Goal: Transaction & Acquisition: Purchase product/service

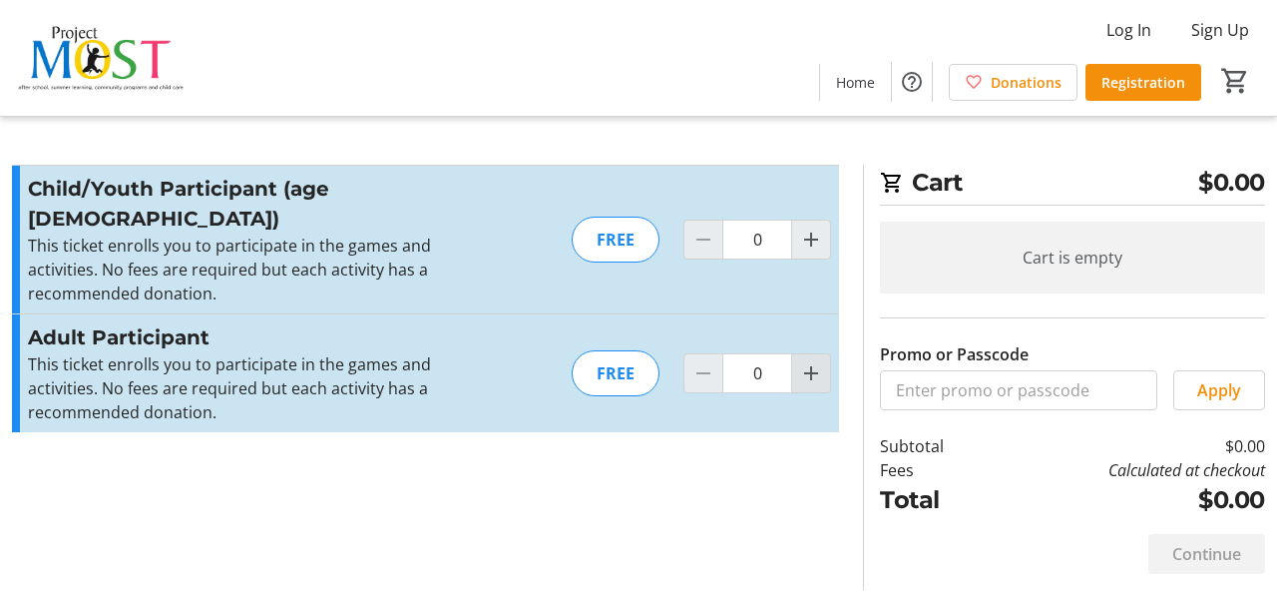
click at [814, 361] on mat-icon "Increment by one" at bounding box center [811, 373] width 24 height 24
type input "1"
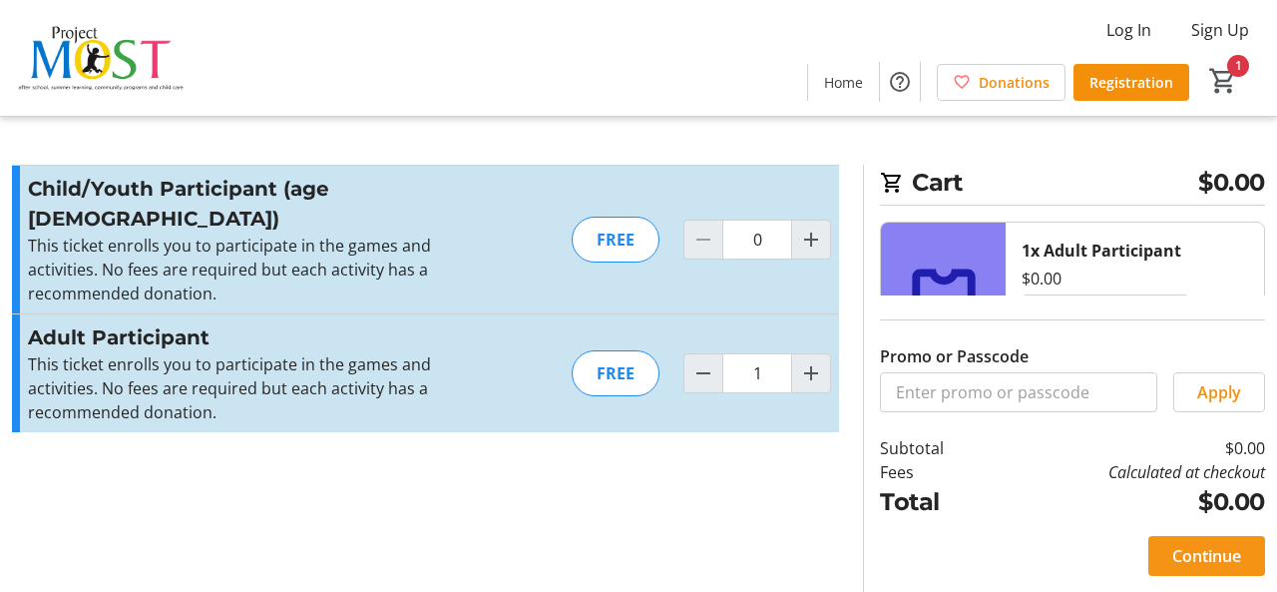
click at [1181, 558] on span "Continue" at bounding box center [1206, 556] width 69 height 24
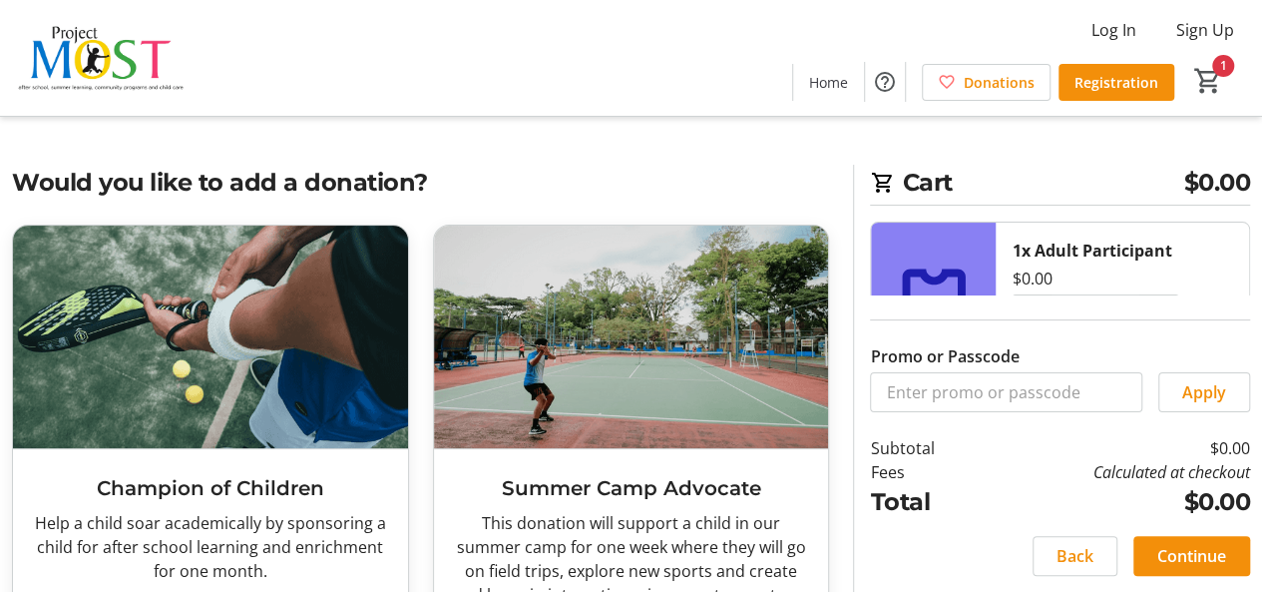
scroll to position [299, 0]
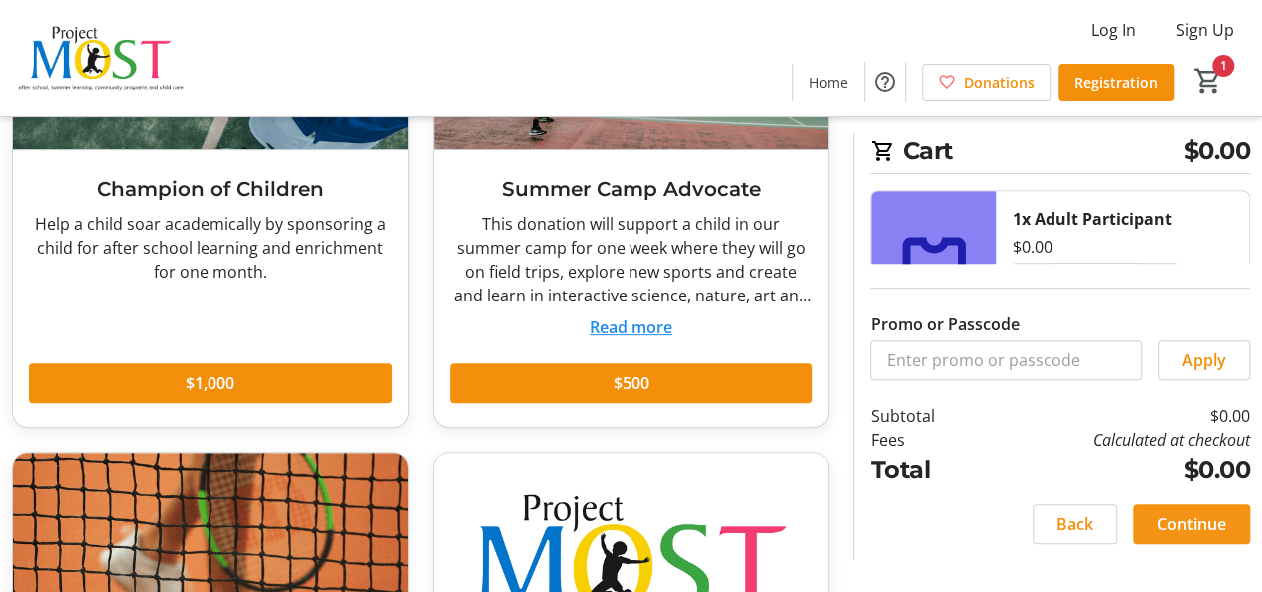
click at [1177, 524] on span "Continue" at bounding box center [1191, 524] width 69 height 24
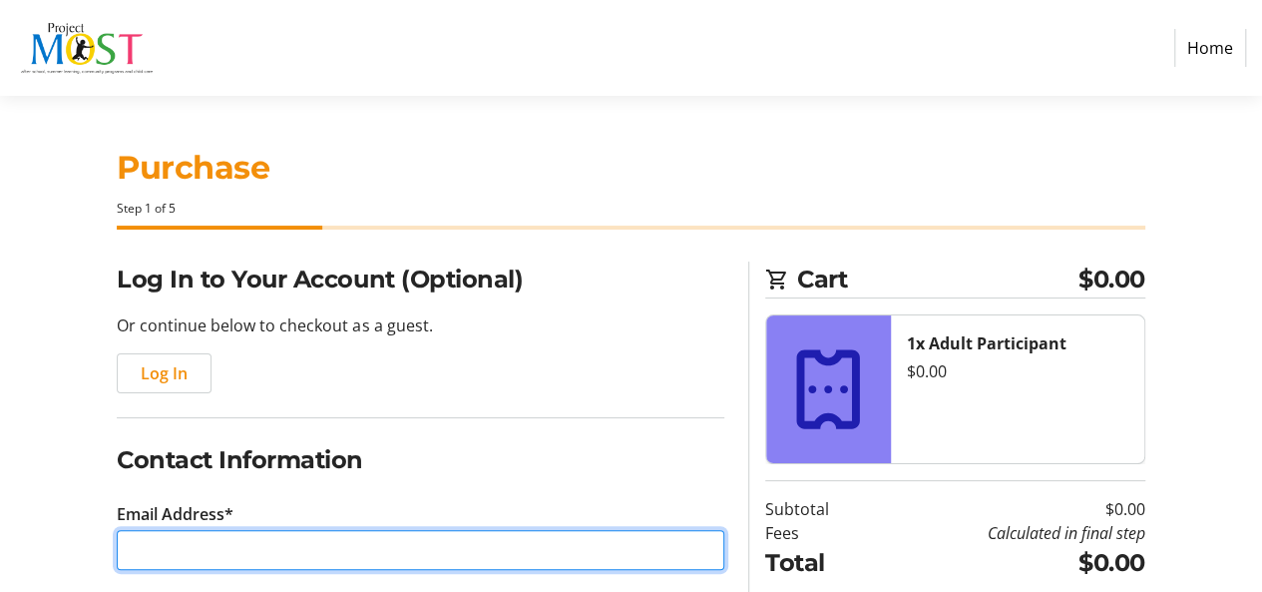
click at [154, 564] on input "Email Address*" at bounding box center [421, 550] width 608 height 40
type input "[EMAIL_ADDRESS][DOMAIN_NAME]"
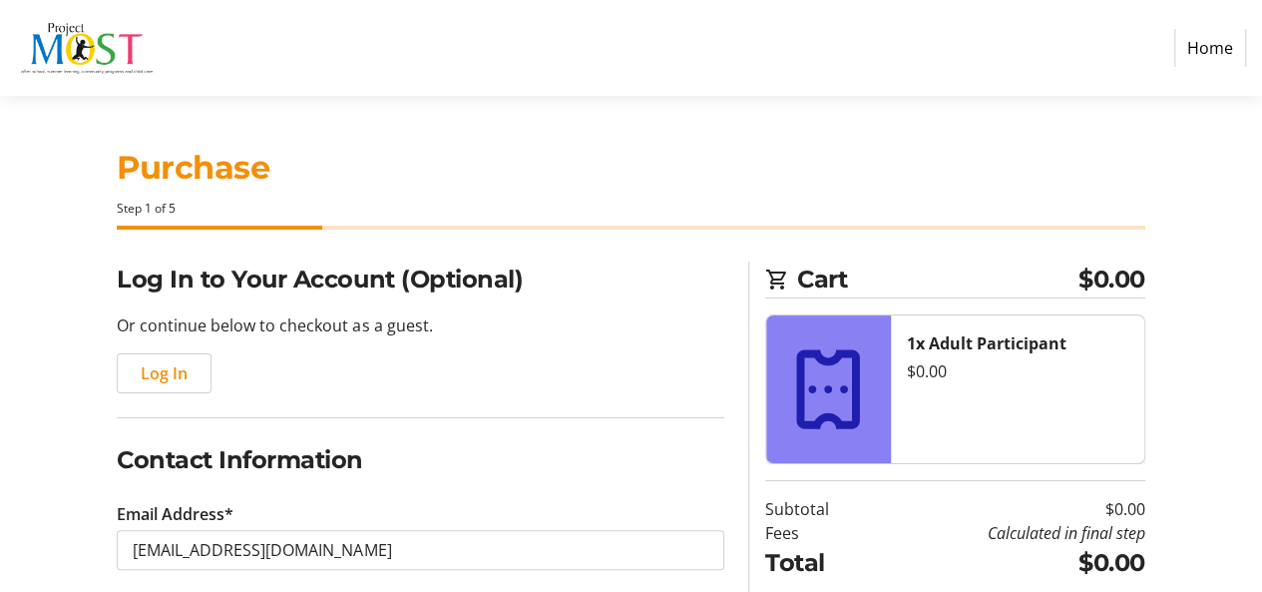
type input "[PERSON_NAME]"
type input "von [PERSON_NAME]"
type input "[PHONE_NUMBER]"
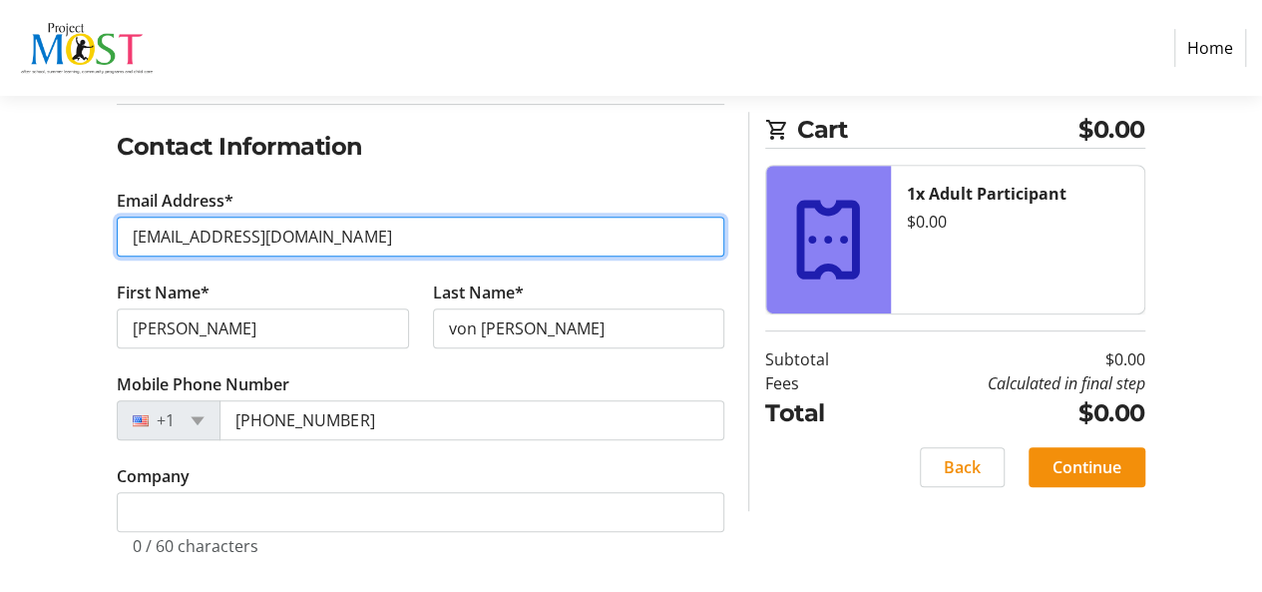
scroll to position [321, 0]
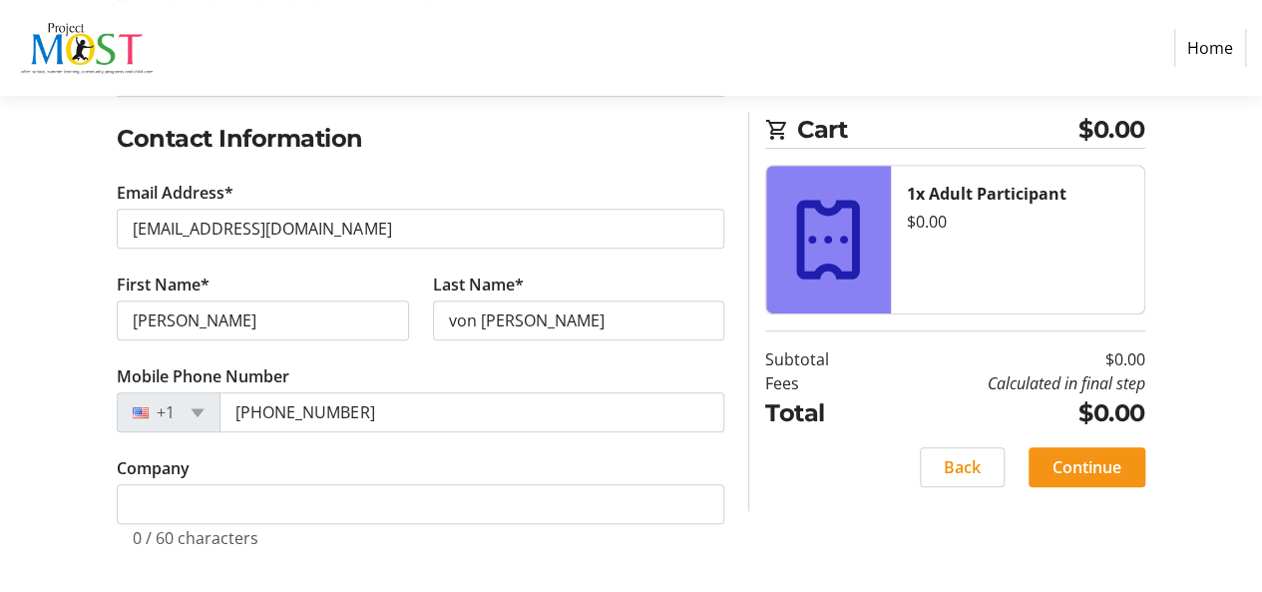
click at [1080, 460] on span "Continue" at bounding box center [1087, 467] width 69 height 24
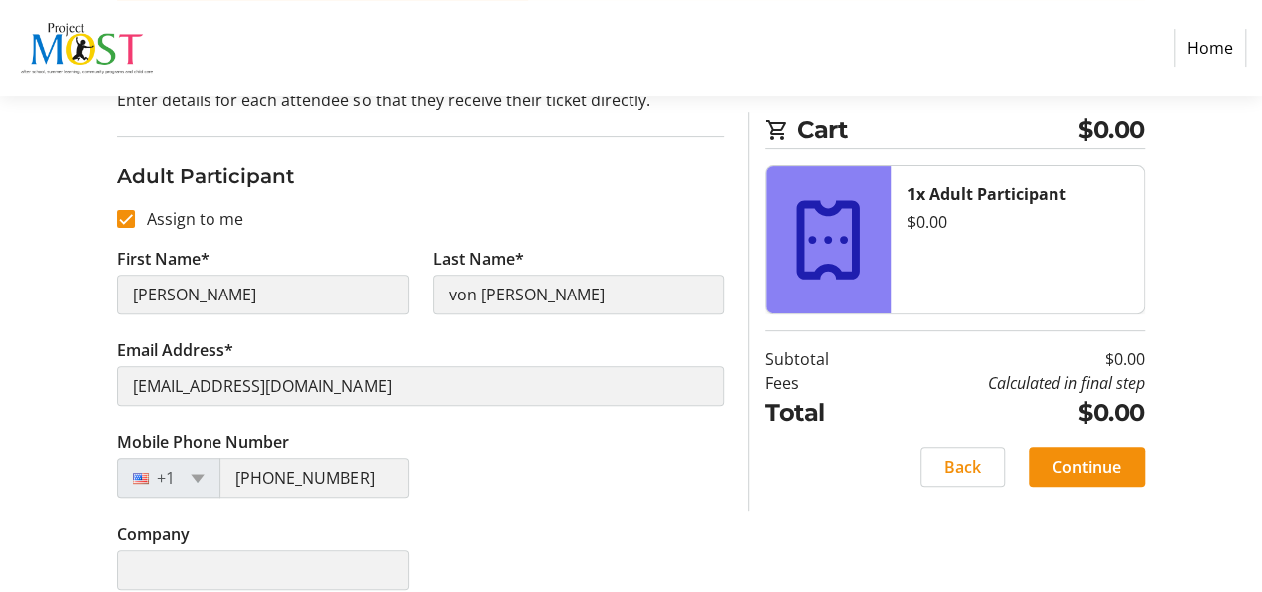
scroll to position [244, 0]
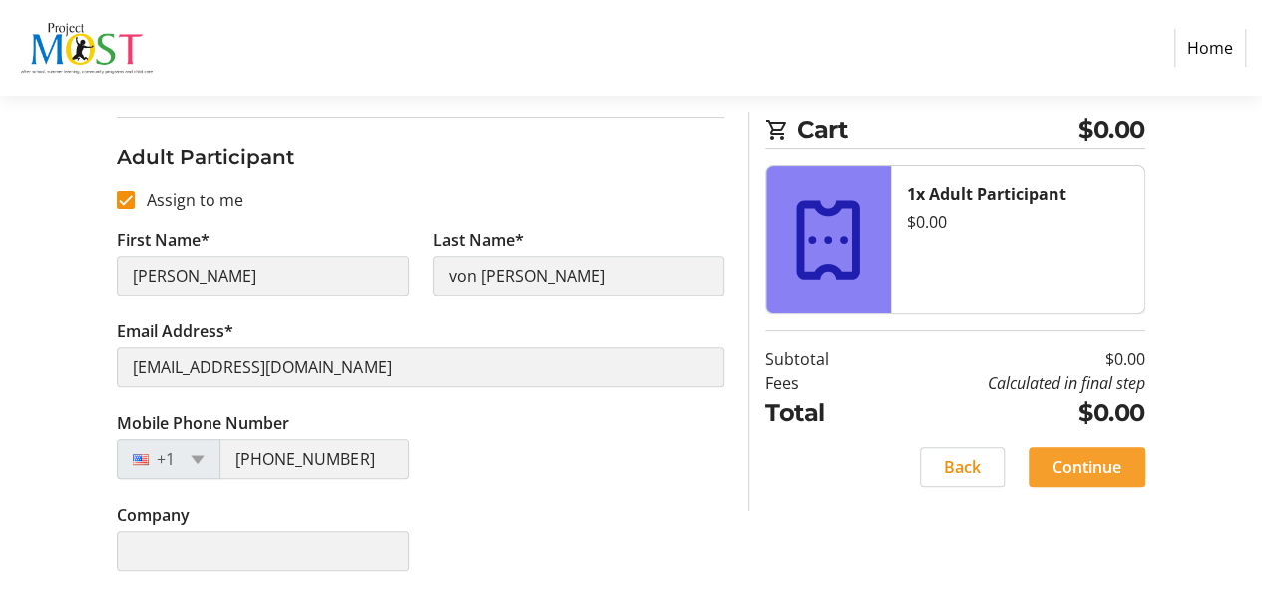
click at [1112, 469] on span "Continue" at bounding box center [1087, 467] width 69 height 24
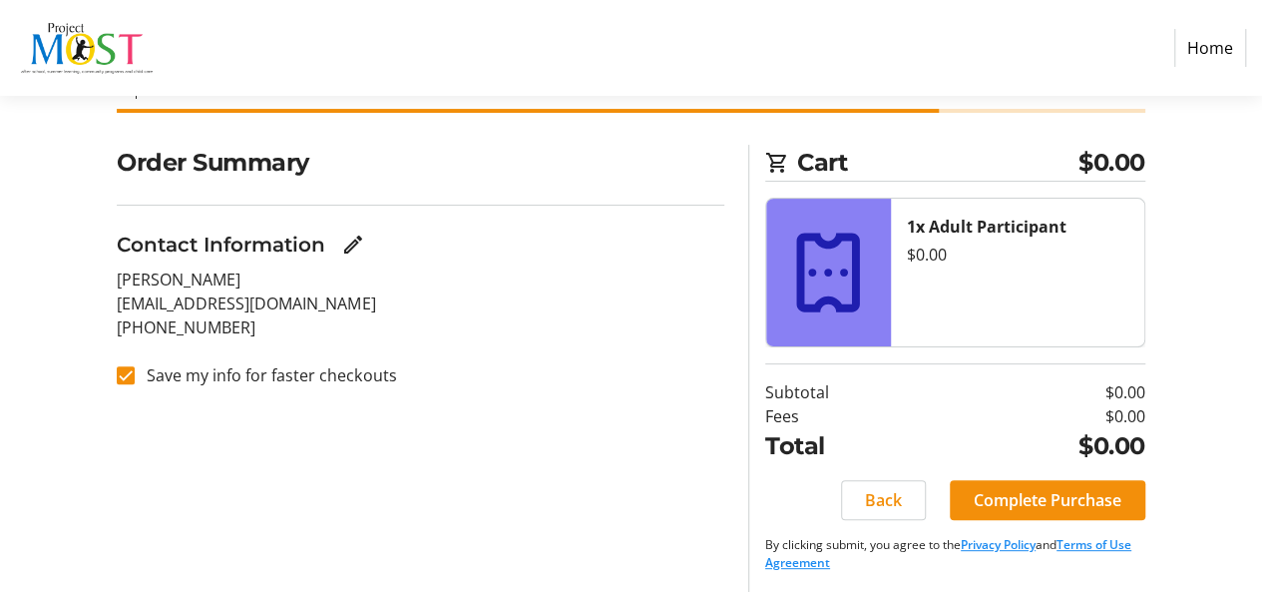
scroll to position [119, 0]
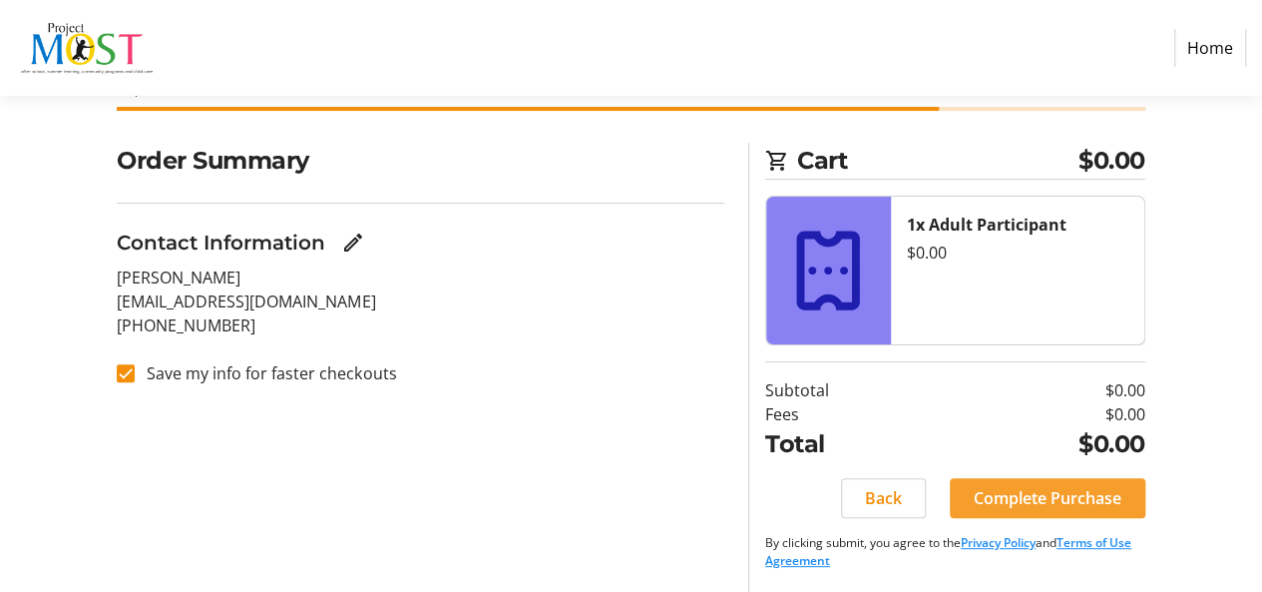
click at [1023, 495] on span "Complete Purchase" at bounding box center [1048, 498] width 148 height 24
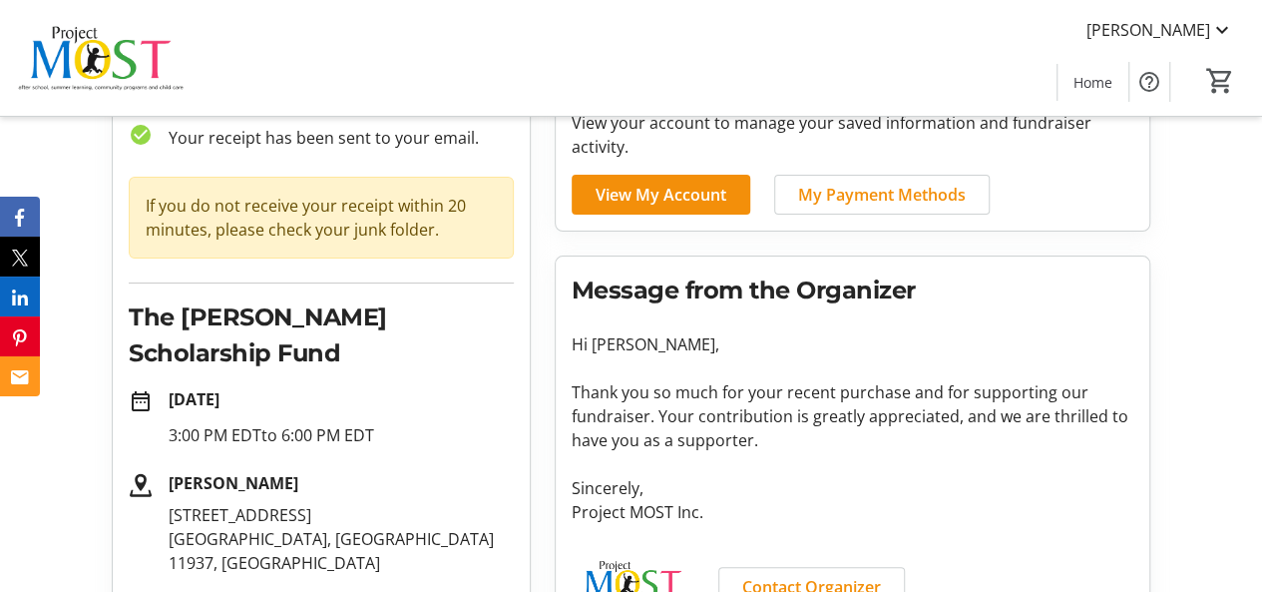
scroll to position [116, 0]
